Goal: Task Accomplishment & Management: Use online tool/utility

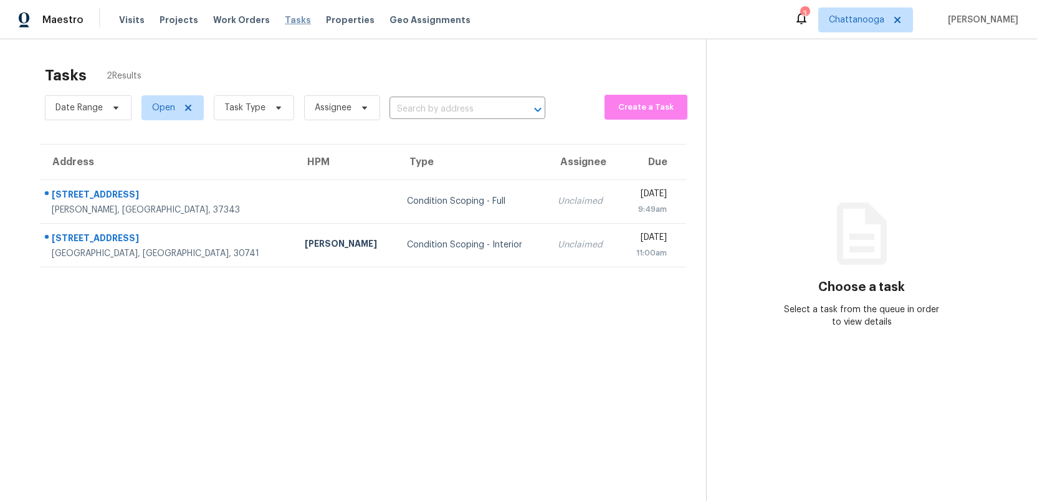
click at [285, 19] on span "Tasks" at bounding box center [298, 20] width 26 height 9
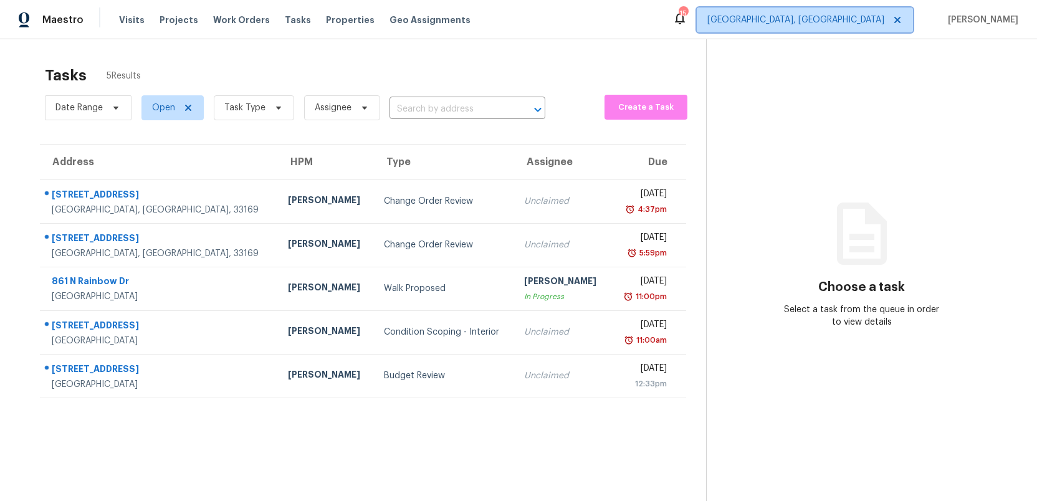
click at [884, 25] on span "Miami, FL" at bounding box center [795, 20] width 177 height 12
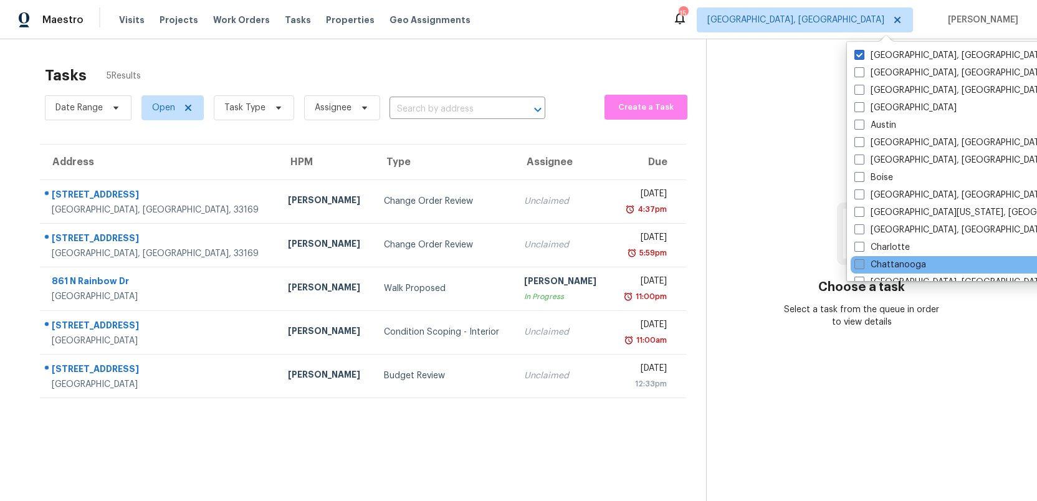
click at [859, 259] on label "Chattanooga" at bounding box center [890, 265] width 72 height 12
click at [859, 259] on input "Chattanooga" at bounding box center [858, 263] width 8 height 8
checkbox input "true"
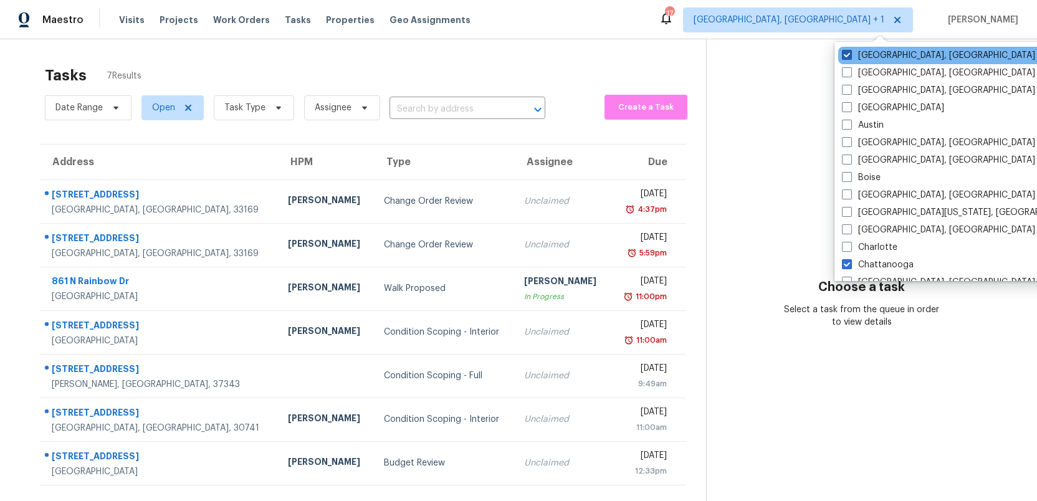
click at [849, 54] on span at bounding box center [847, 55] width 10 height 10
click at [849, 54] on input "[GEOGRAPHIC_DATA], [GEOGRAPHIC_DATA]" at bounding box center [846, 53] width 8 height 8
checkbox input "false"
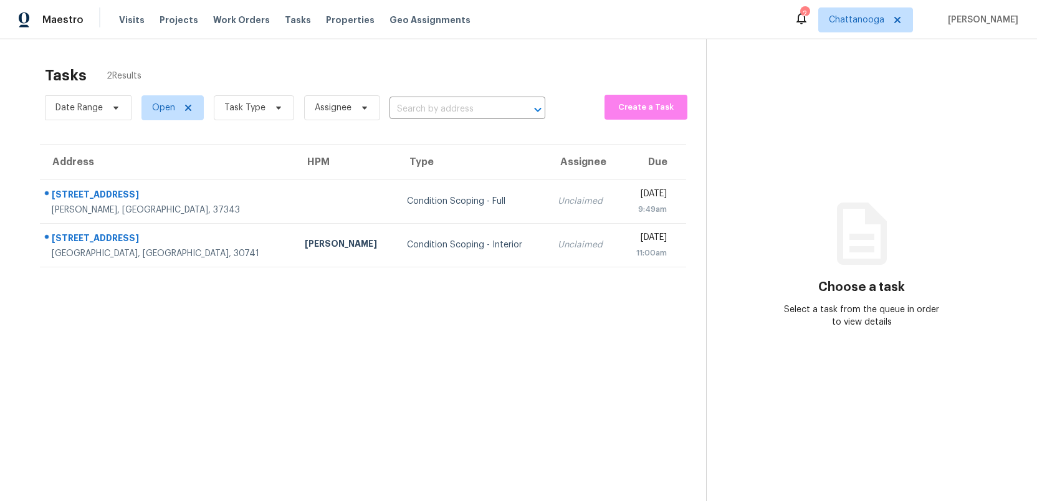
click at [949, 386] on section "Choose a task Select a task from the queue in order to view details" at bounding box center [861, 289] width 311 height 501
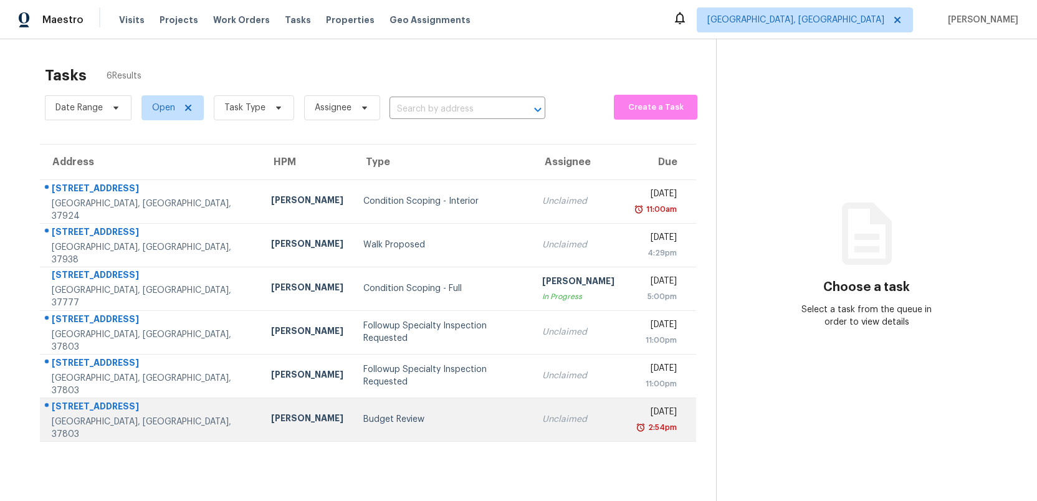
click at [416, 414] on div "Budget Review" at bounding box center [442, 419] width 159 height 12
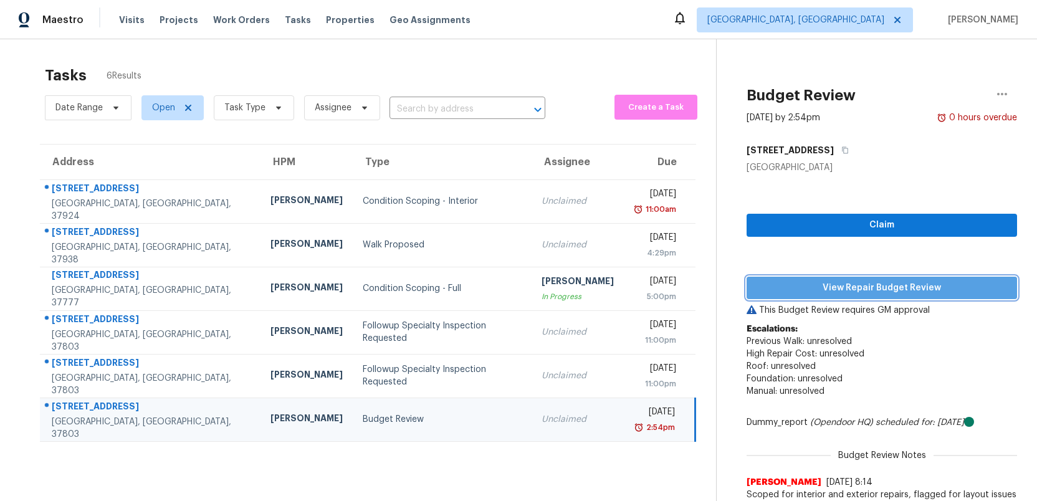
click at [809, 284] on span "View Repair Budget Review" at bounding box center [881, 288] width 250 height 16
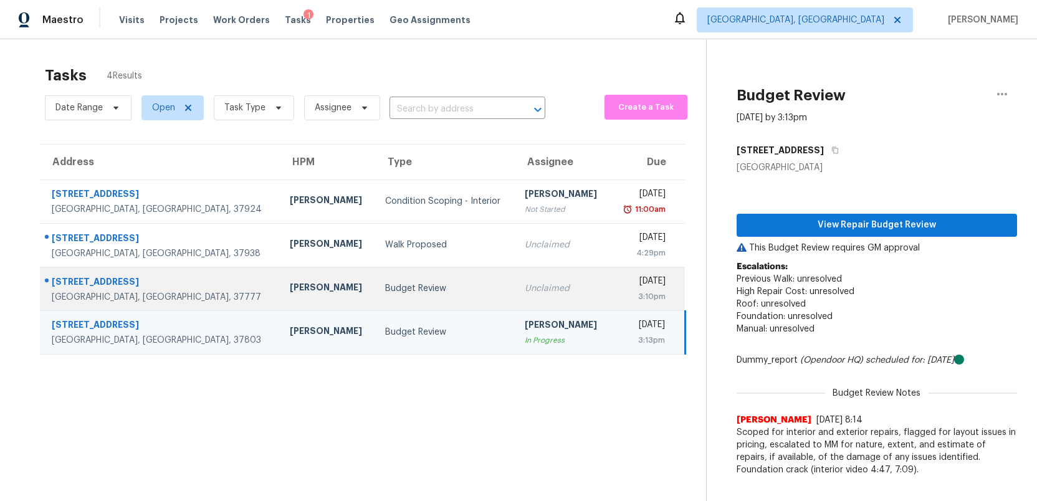
click at [431, 283] on div "Budget Review" at bounding box center [445, 288] width 120 height 12
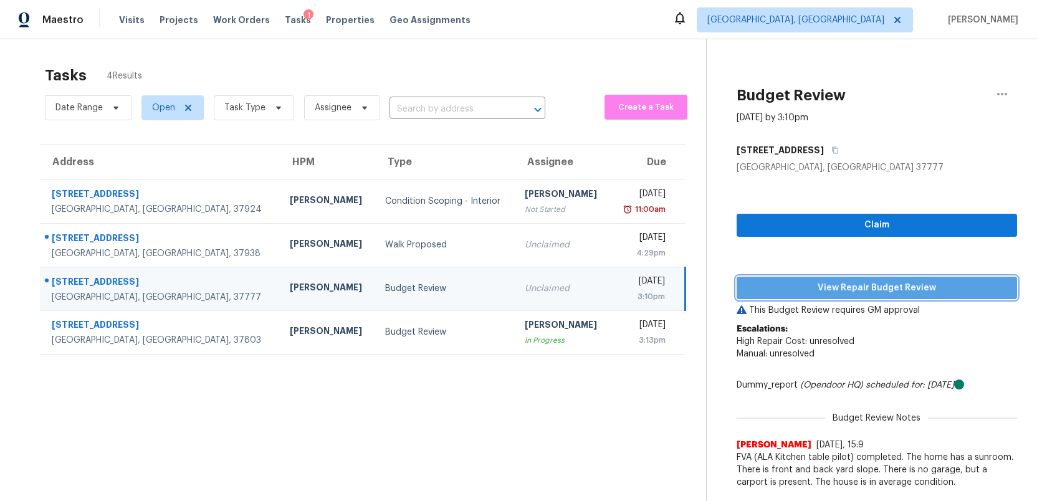
click at [799, 287] on span "View Repair Budget Review" at bounding box center [876, 288] width 260 height 16
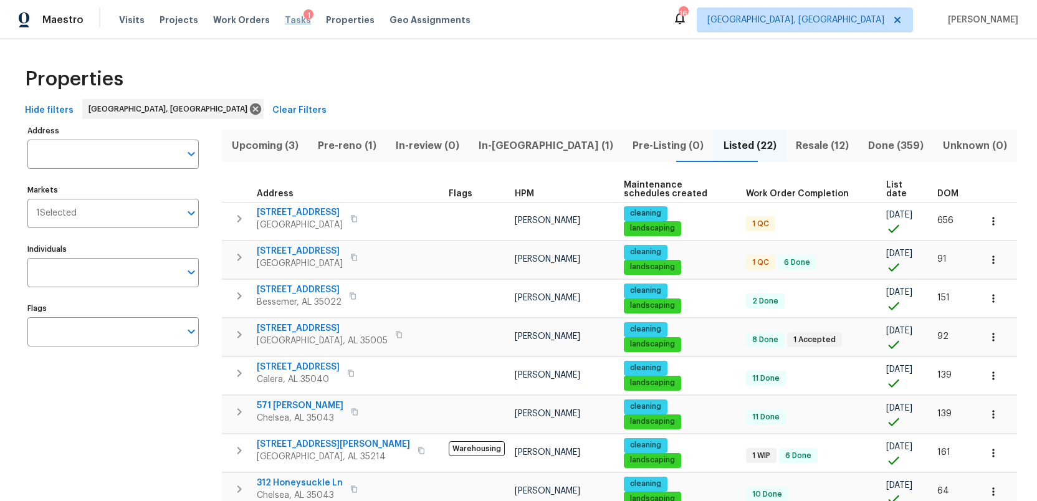
click at [285, 19] on span "Tasks" at bounding box center [298, 20] width 26 height 9
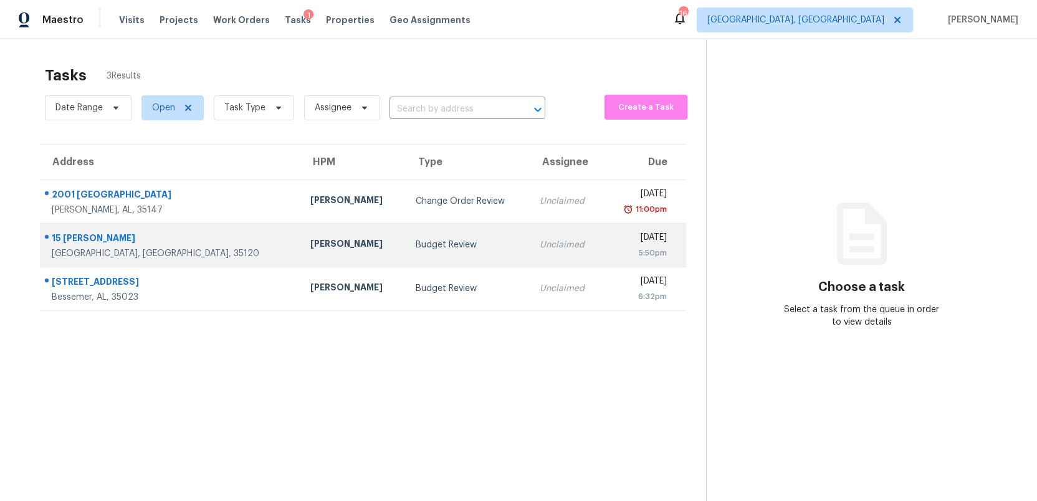
click at [424, 249] on div "Budget Review" at bounding box center [468, 245] width 104 height 12
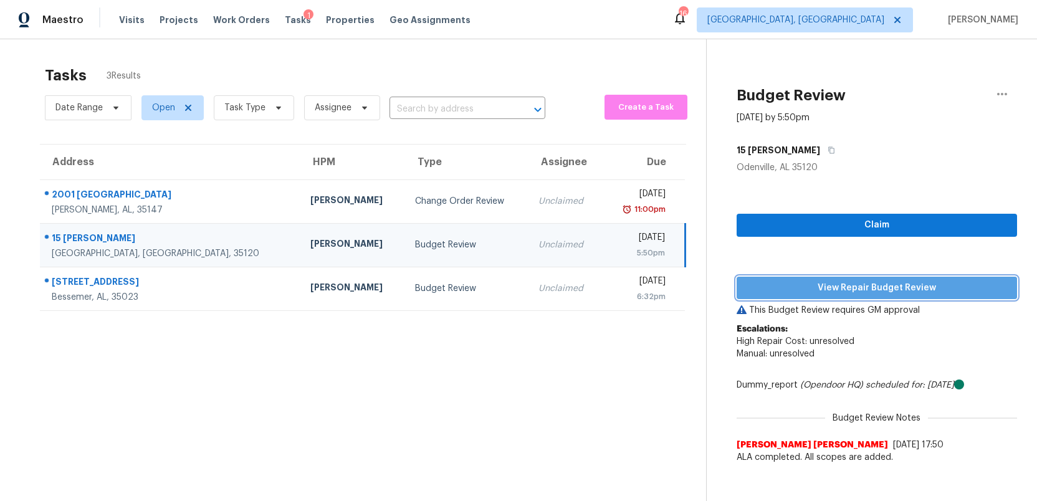
click at [921, 292] on span "View Repair Budget Review" at bounding box center [876, 288] width 260 height 16
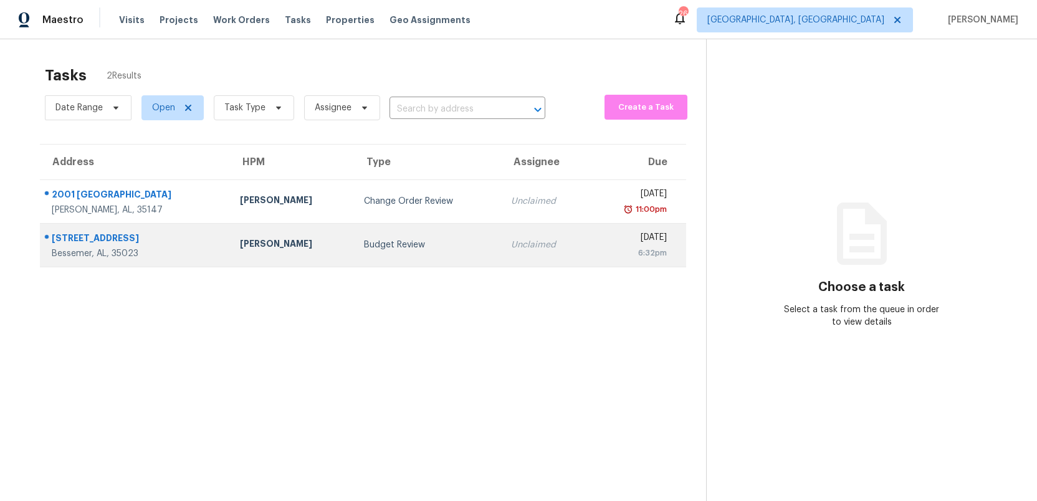
click at [430, 245] on div "Budget Review" at bounding box center [427, 245] width 126 height 12
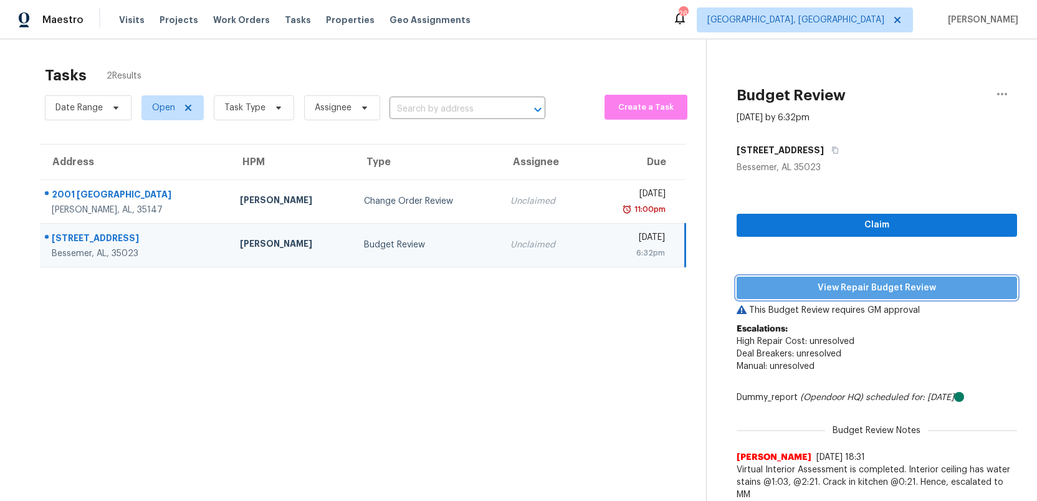
click at [850, 285] on span "View Repair Budget Review" at bounding box center [876, 288] width 260 height 16
